Goal: Task Accomplishment & Management: Manage account settings

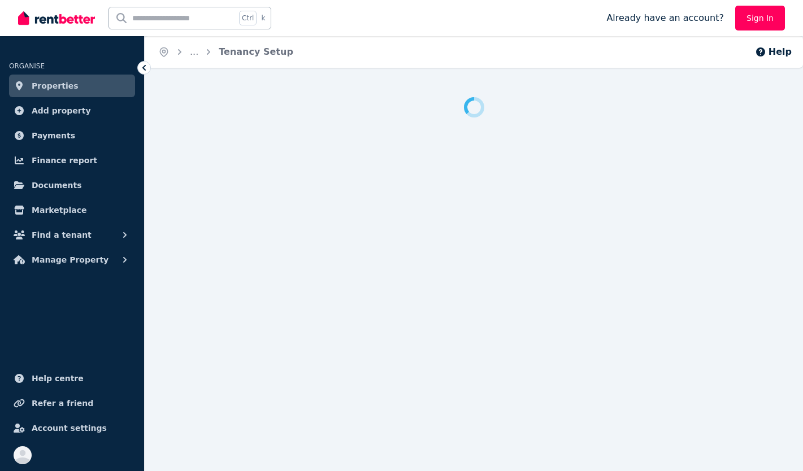
click at [752, 20] on link "Sign In" at bounding box center [760, 18] width 50 height 25
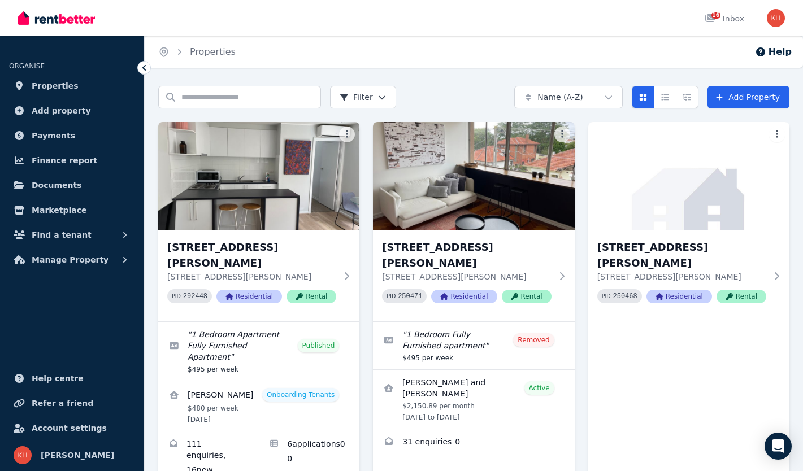
click at [347, 273] on div "[STREET_ADDRESS][PERSON_NAME][PERSON_NAME] PID 292448 Residential Rental" at bounding box center [258, 276] width 201 height 91
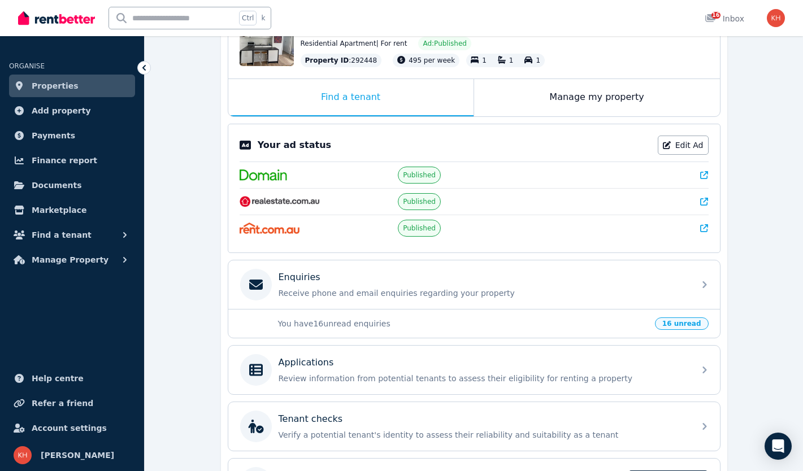
scroll to position [147, 0]
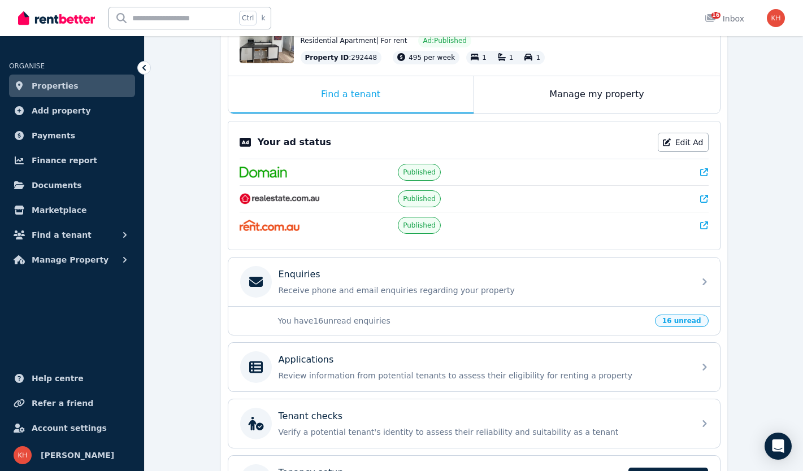
click at [693, 374] on div "Applications Review information from potential tenants to assess their eligibil…" at bounding box center [474, 367] width 492 height 49
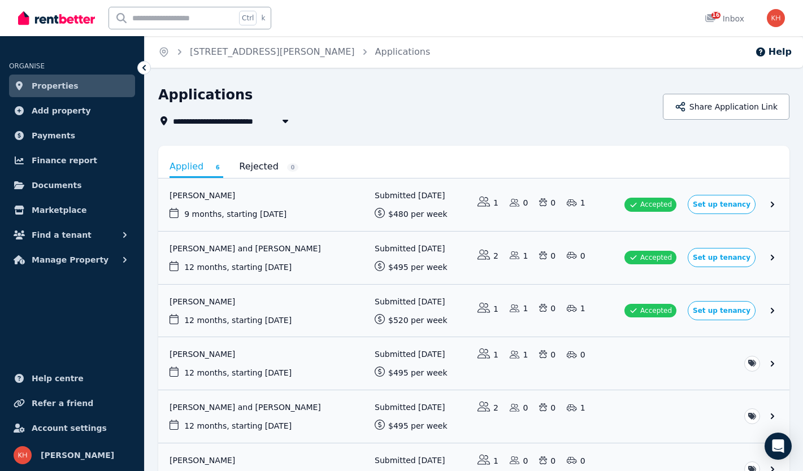
click at [67, 87] on span "Properties" at bounding box center [55, 86] width 47 height 14
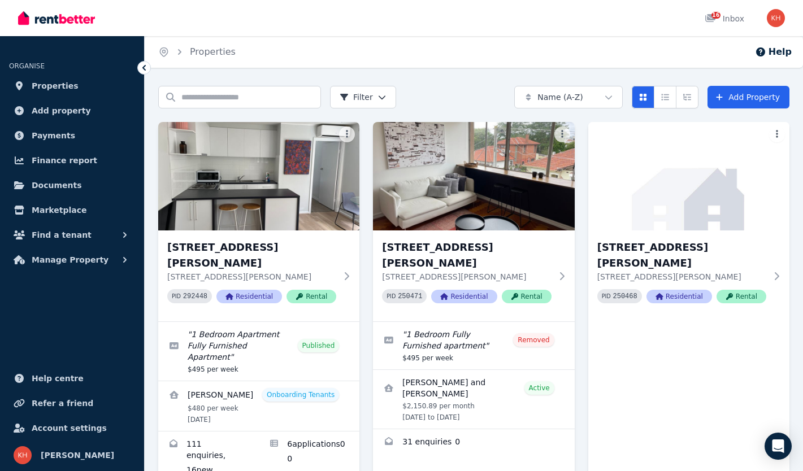
click at [254, 240] on h3 "[STREET_ADDRESS][PERSON_NAME]" at bounding box center [251, 256] width 169 height 32
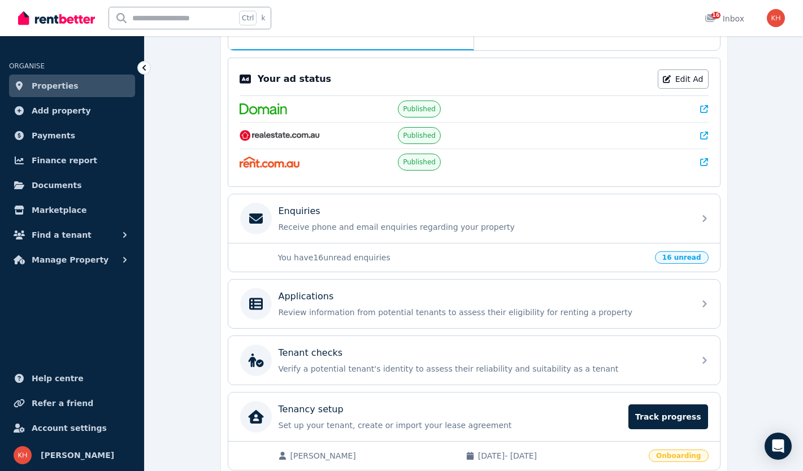
scroll to position [212, 0]
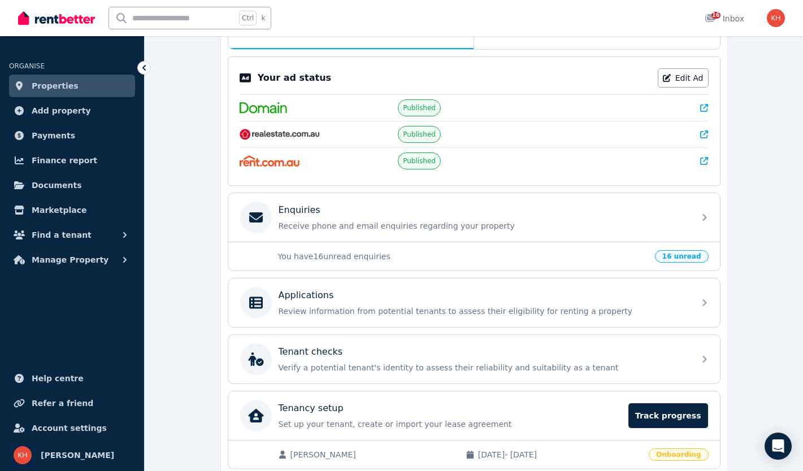
click at [592, 302] on div "Applications Review information from potential tenants to assess their eligibil…" at bounding box center [483, 303] width 409 height 28
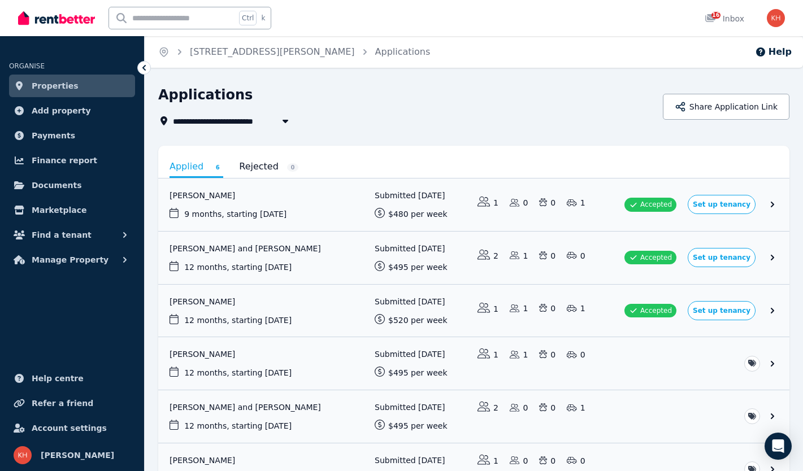
click at [230, 353] on link "View application: Guruchandran Anbazhagan" at bounding box center [473, 363] width 631 height 53
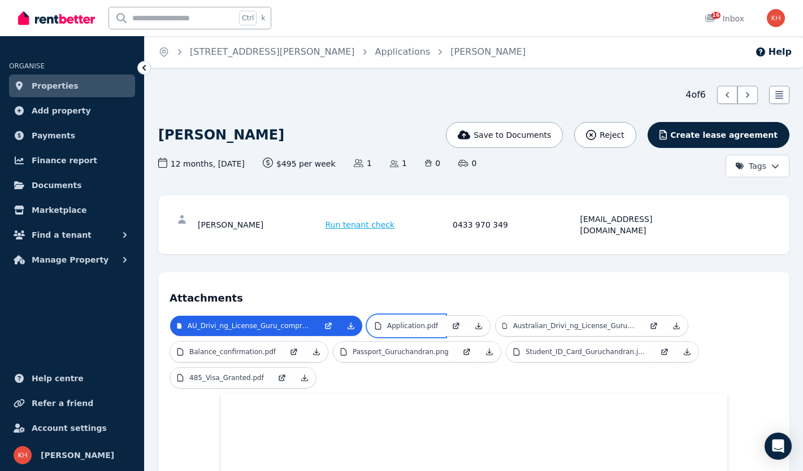
click at [422, 316] on link "Application.pdf" at bounding box center [406, 326] width 77 height 20
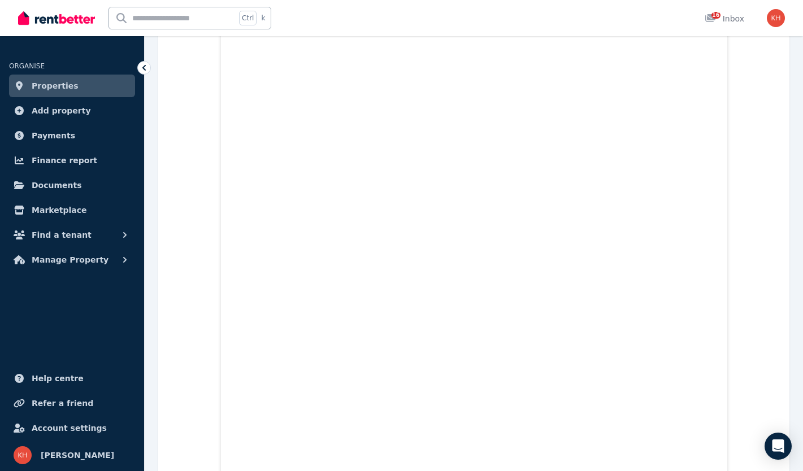
scroll to position [1091, 0]
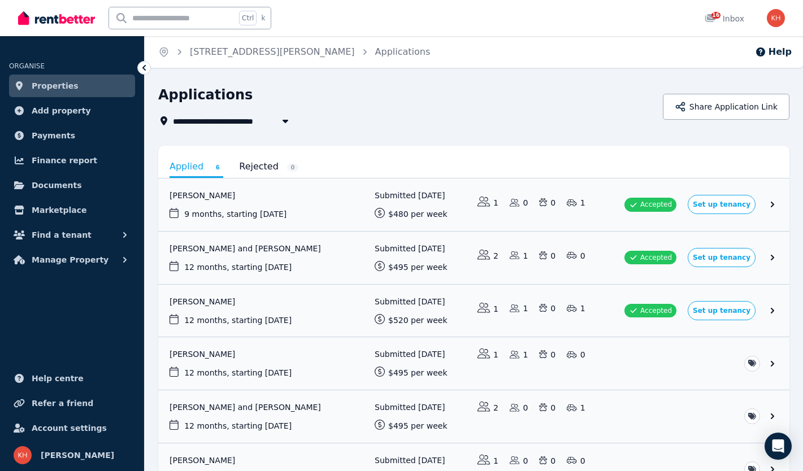
click at [229, 355] on link "View application: Guruchandran Anbazhagan" at bounding box center [473, 363] width 631 height 53
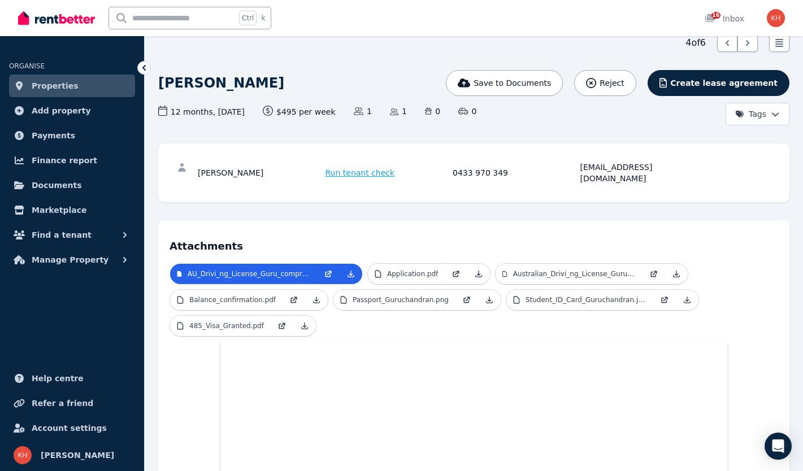
scroll to position [50, 0]
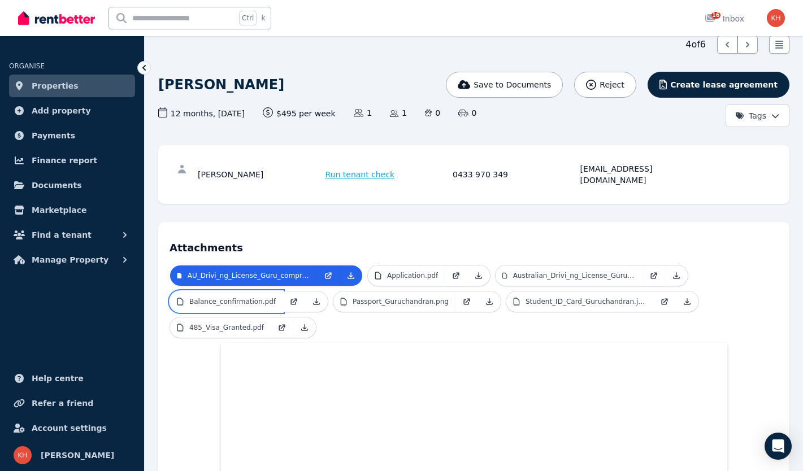
click at [244, 297] on p "Balance_confirmation.pdf" at bounding box center [232, 301] width 86 height 9
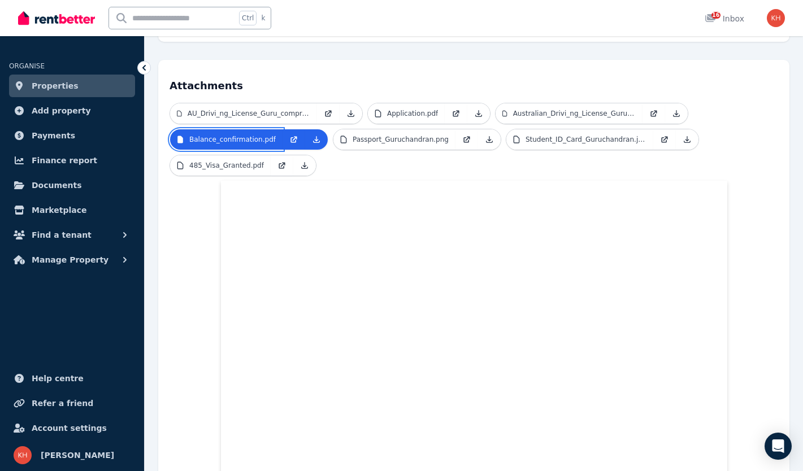
scroll to position [0, 0]
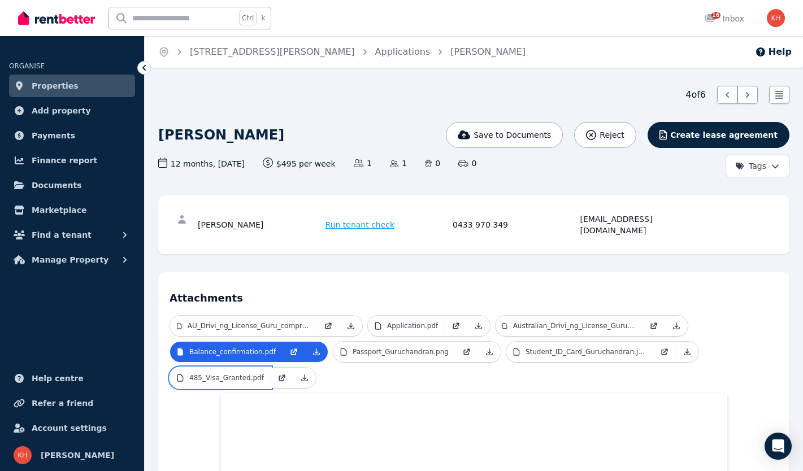
click at [248, 374] on p "485_Visa_Granted.pdf" at bounding box center [226, 378] width 75 height 9
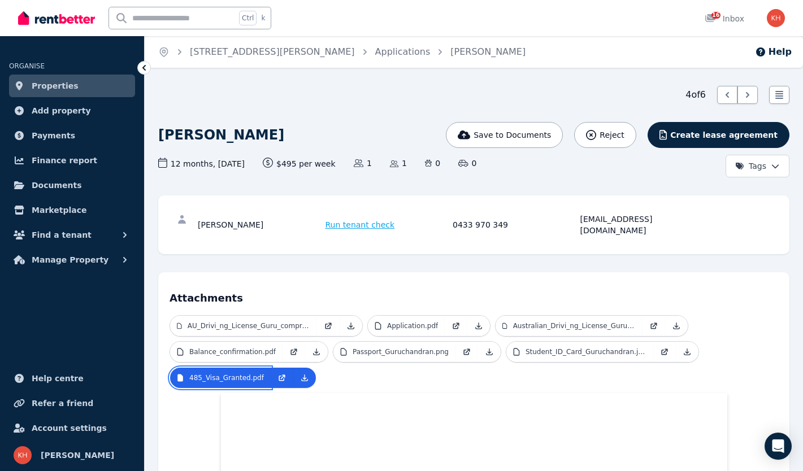
click at [248, 374] on p "485_Visa_Granted.pdf" at bounding box center [226, 378] width 75 height 9
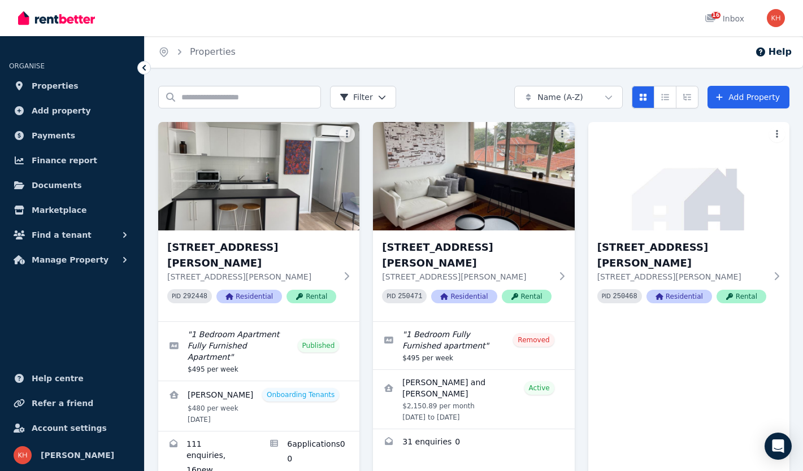
click at [273, 250] on h3 "[STREET_ADDRESS][PERSON_NAME]" at bounding box center [251, 256] width 169 height 32
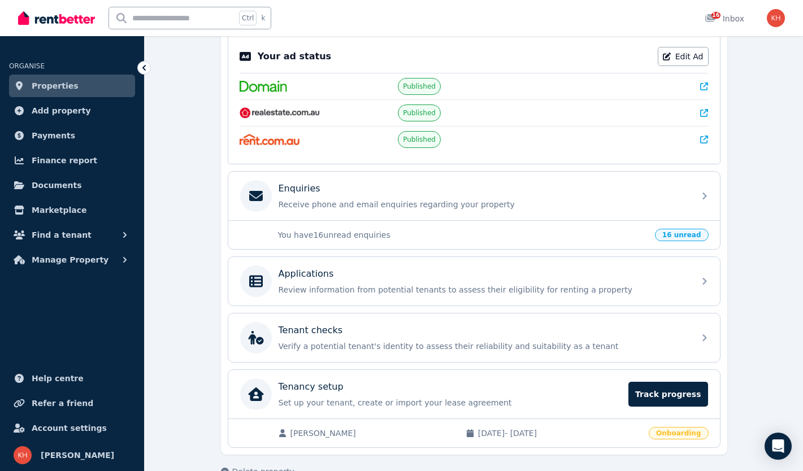
scroll to position [260, 0]
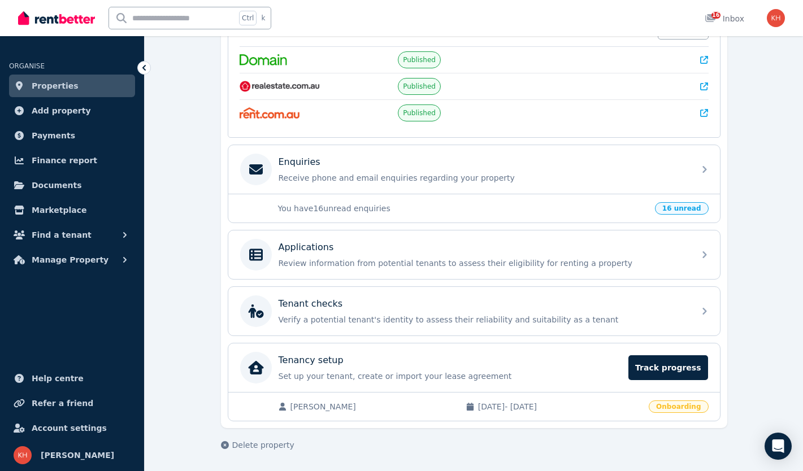
click at [713, 245] on div "Applications Review information from potential tenants to assess their eligibil…" at bounding box center [474, 255] width 492 height 49
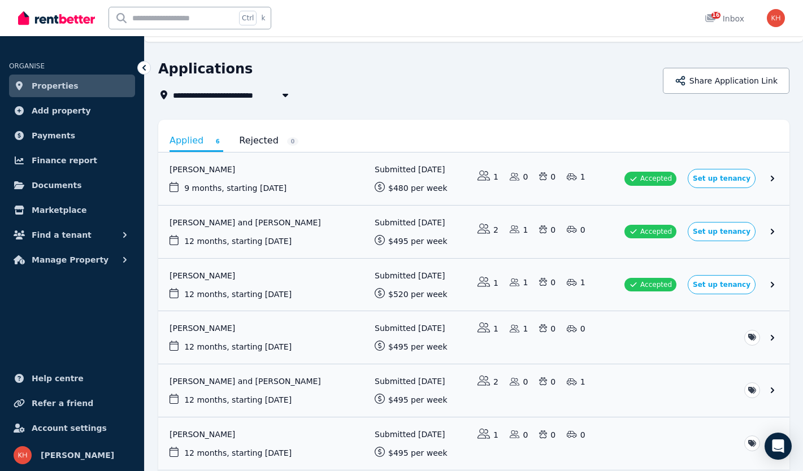
scroll to position [27, 0]
click at [285, 329] on link "View application: Guruchandran Anbazhagan" at bounding box center [473, 337] width 631 height 53
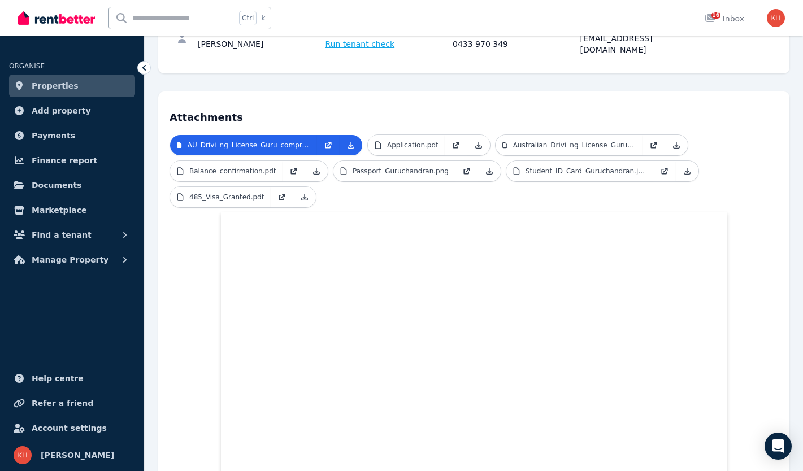
scroll to position [165, 0]
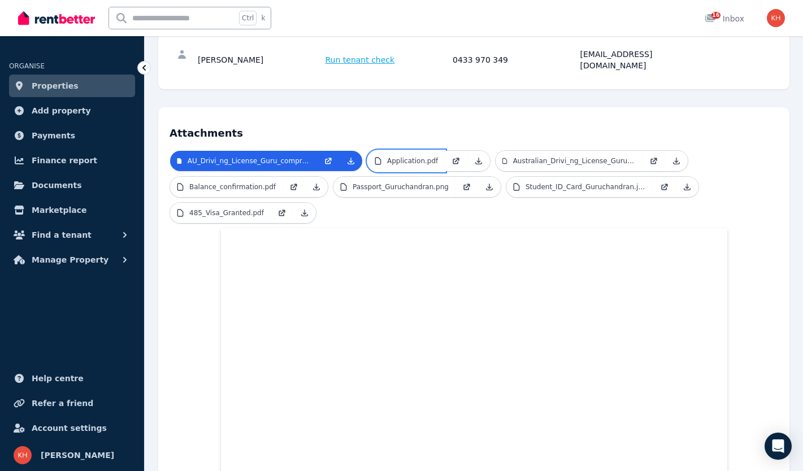
click at [398, 154] on link "Application.pdf" at bounding box center [406, 161] width 77 height 20
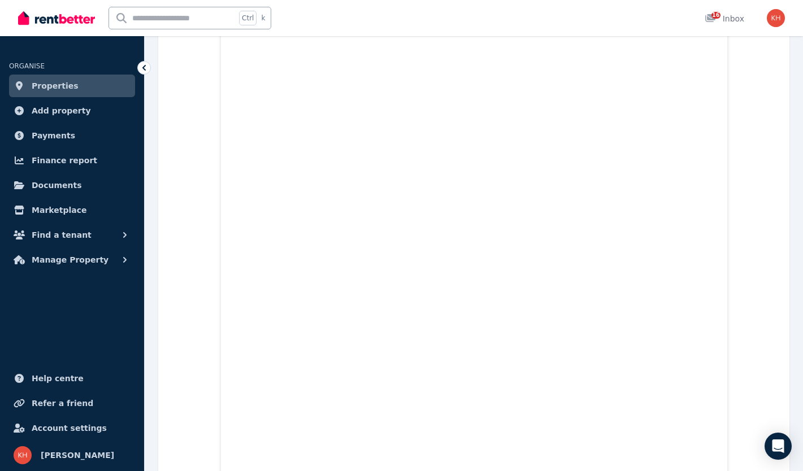
scroll to position [2696, 0]
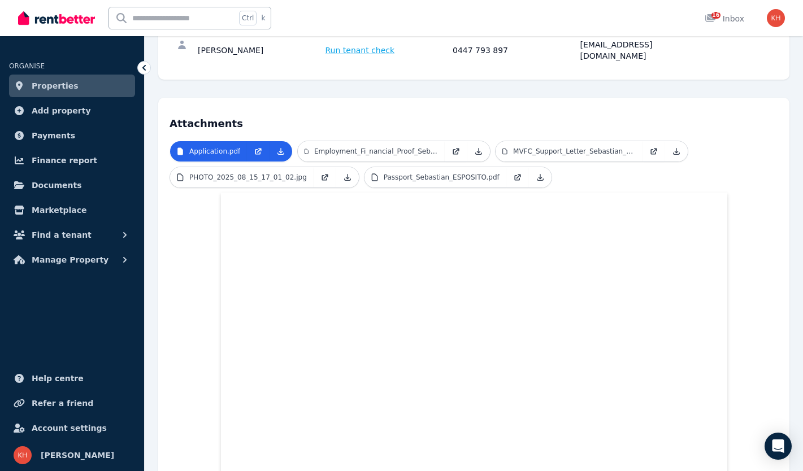
scroll to position [189, 0]
